Goal: Information Seeking & Learning: Learn about a topic

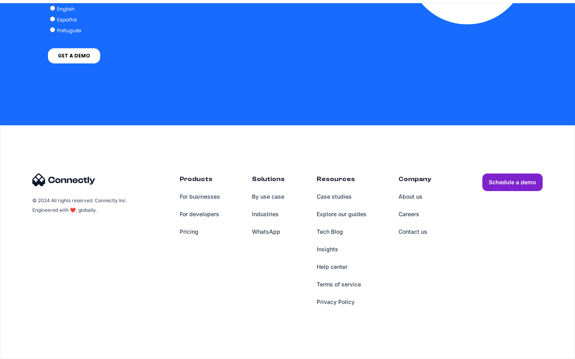
scroll to position [3292, 0]
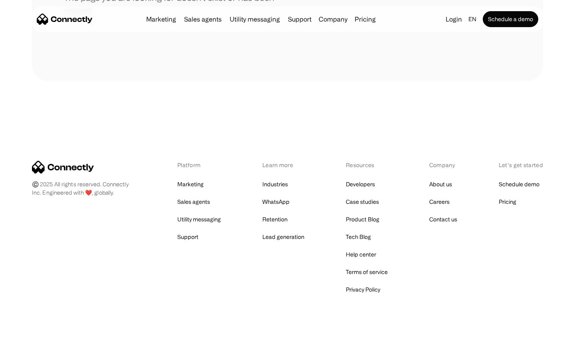
scroll to position [146, 0]
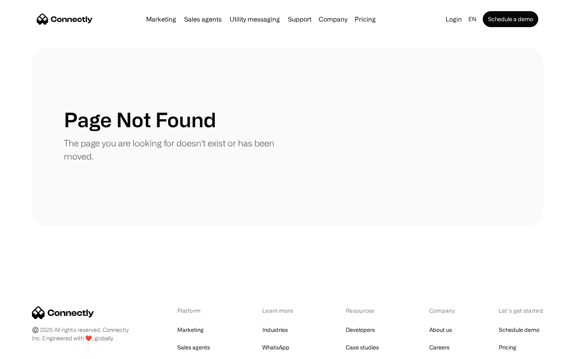
scroll to position [146, 0]
